Goal: Navigation & Orientation: Understand site structure

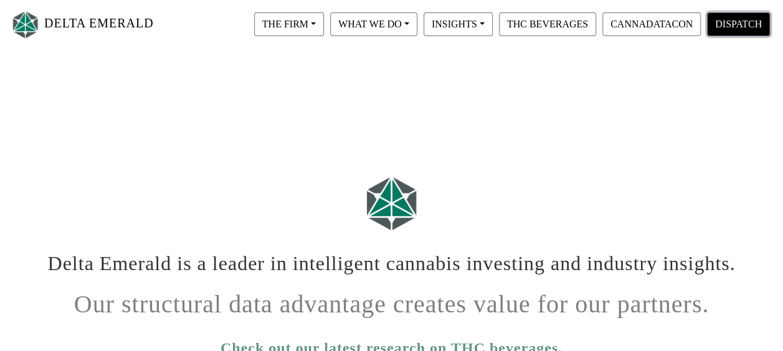
click at [741, 17] on button "DISPATCH" at bounding box center [738, 24] width 63 height 24
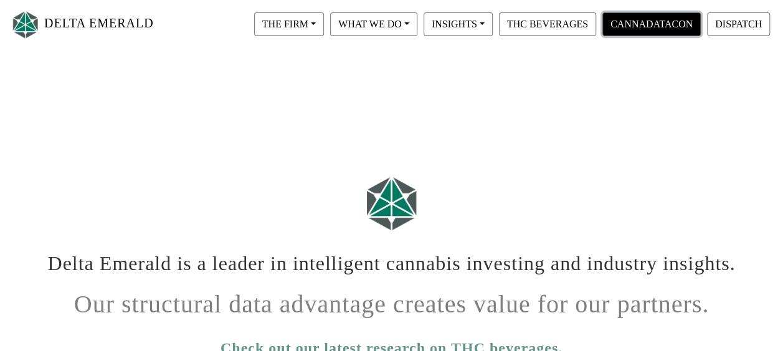
click at [636, 30] on button "CANNADATACON" at bounding box center [651, 24] width 98 height 24
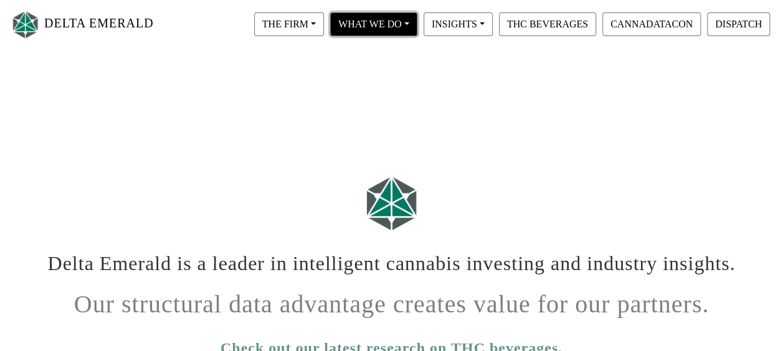
click at [374, 27] on button "WHAT WE DO" at bounding box center [373, 24] width 87 height 24
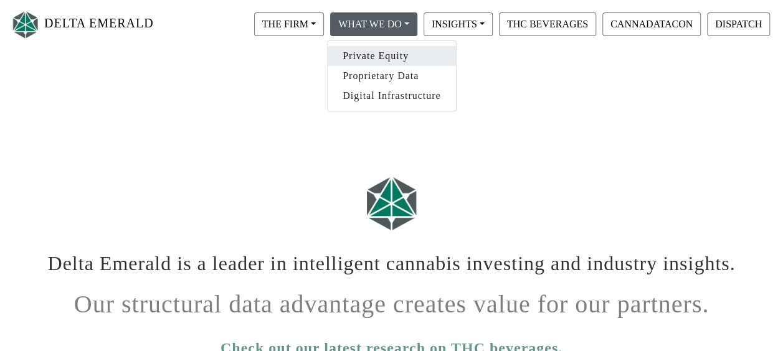
click at [384, 60] on link "Private Equity" at bounding box center [392, 56] width 128 height 20
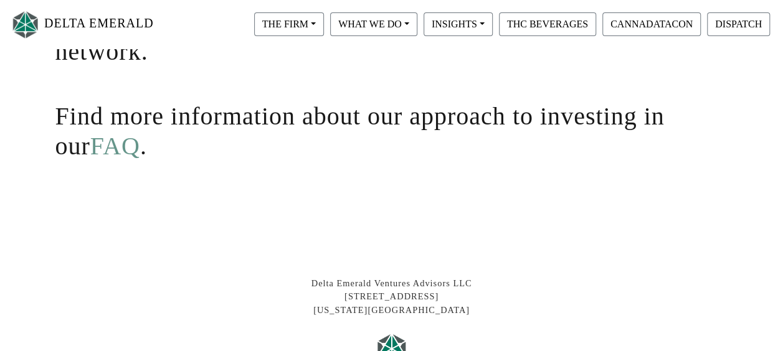
scroll to position [369, 0]
click at [90, 144] on link "FAQ" at bounding box center [115, 147] width 50 height 28
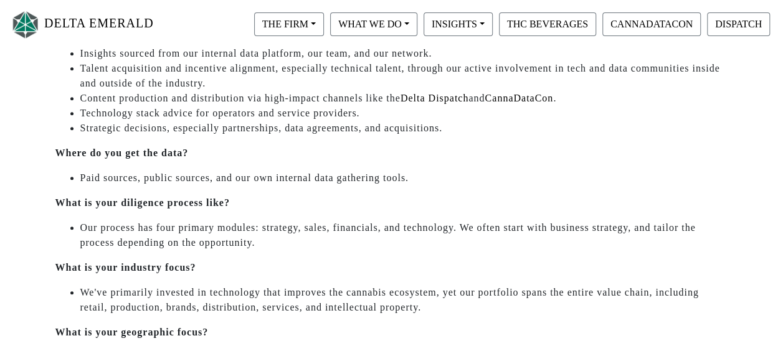
scroll to position [430, 0]
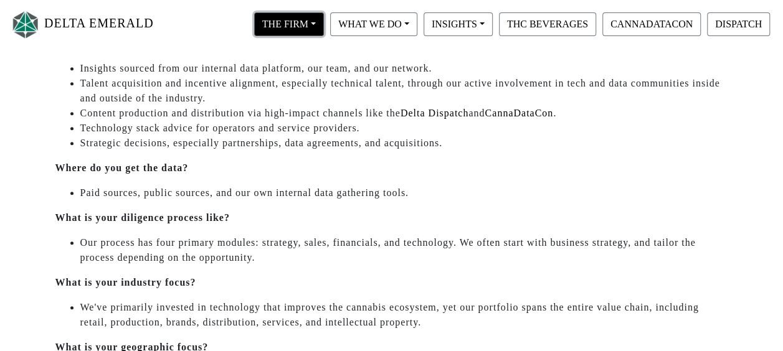
click at [301, 24] on button "THE FIRM" at bounding box center [289, 24] width 70 height 24
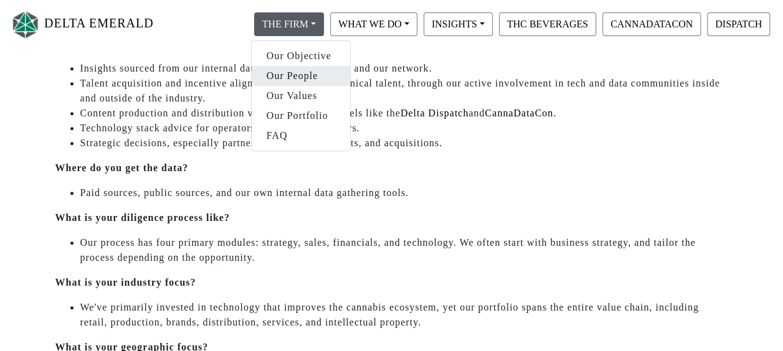
click at [306, 77] on link "Our People" at bounding box center [301, 76] width 98 height 20
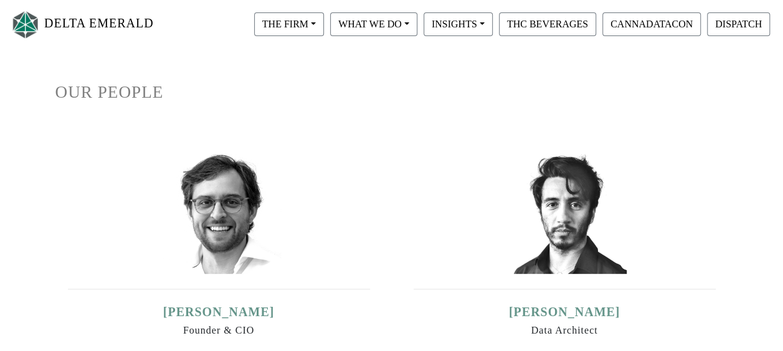
scroll to position [91, 0]
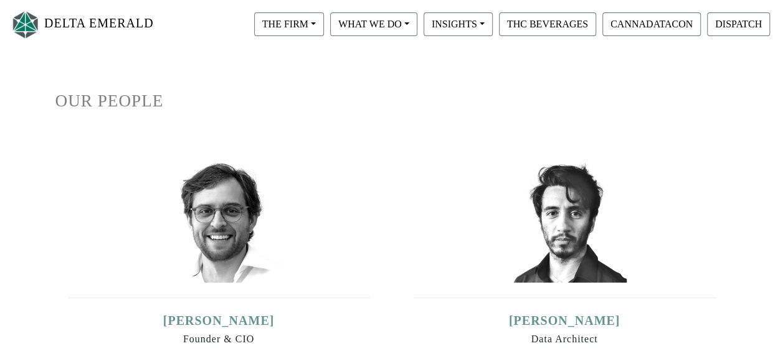
click at [213, 208] on img at bounding box center [218, 220] width 125 height 125
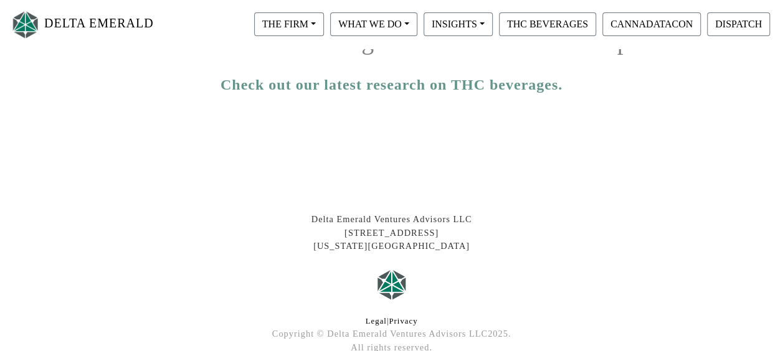
scroll to position [335, 0]
